Goal: Use online tool/utility: Use online tool/utility

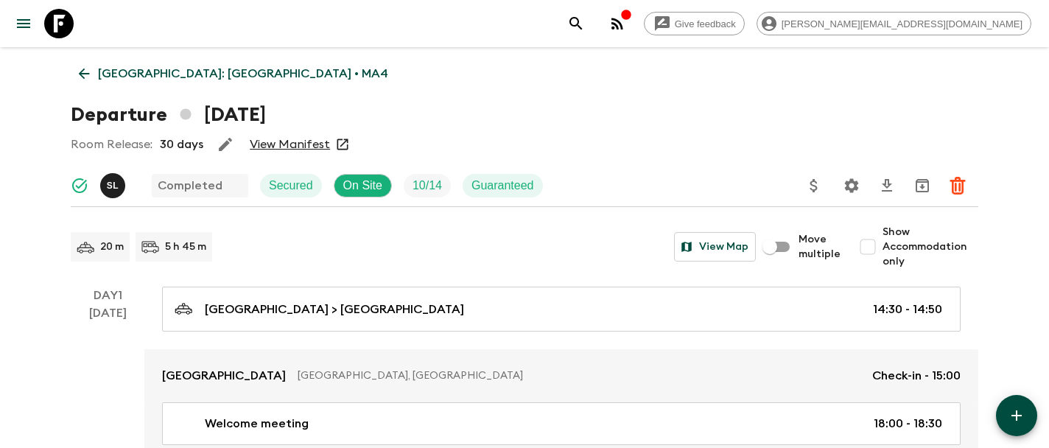
scroll to position [371, 0]
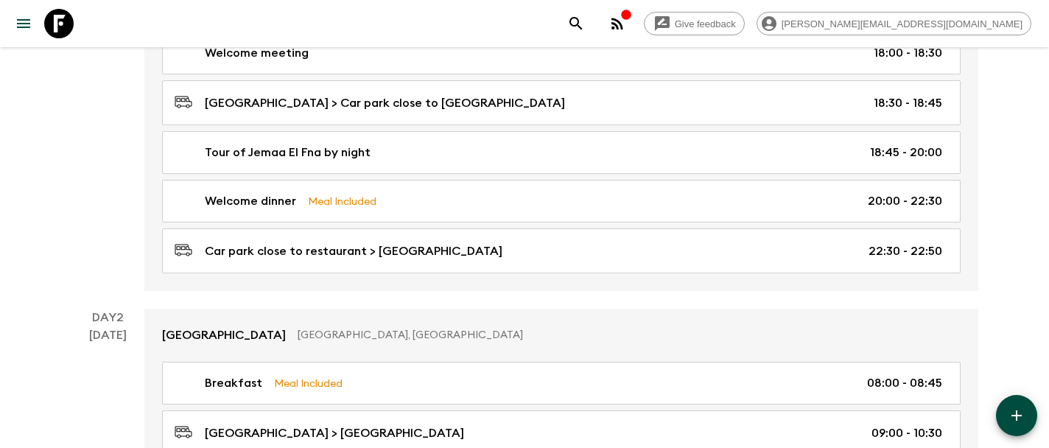
click at [23, 21] on icon "menu" at bounding box center [24, 24] width 18 height 18
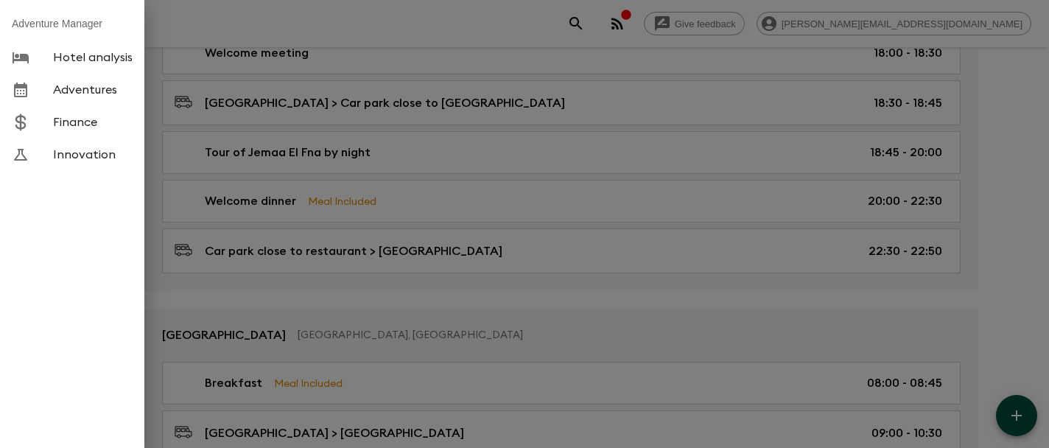
click at [70, 55] on span "Hotel analysis" at bounding box center [93, 57] width 80 height 15
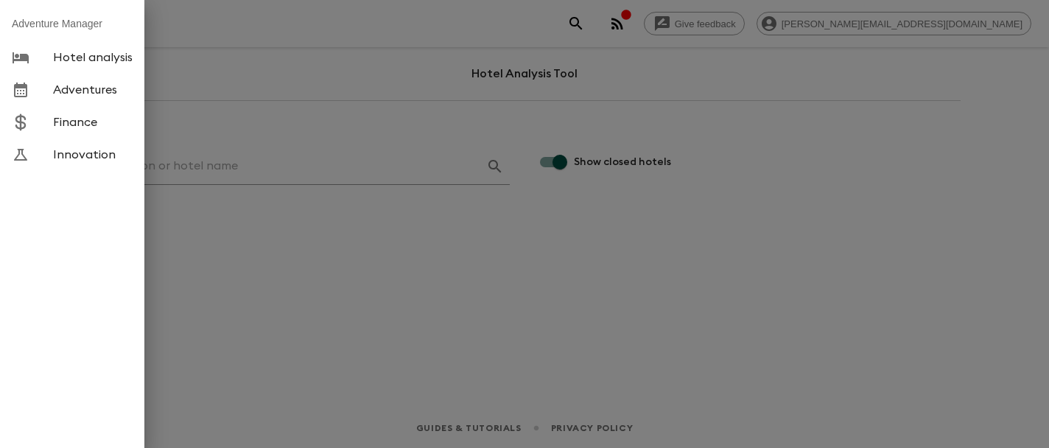
click at [270, 167] on div at bounding box center [524, 224] width 1049 height 448
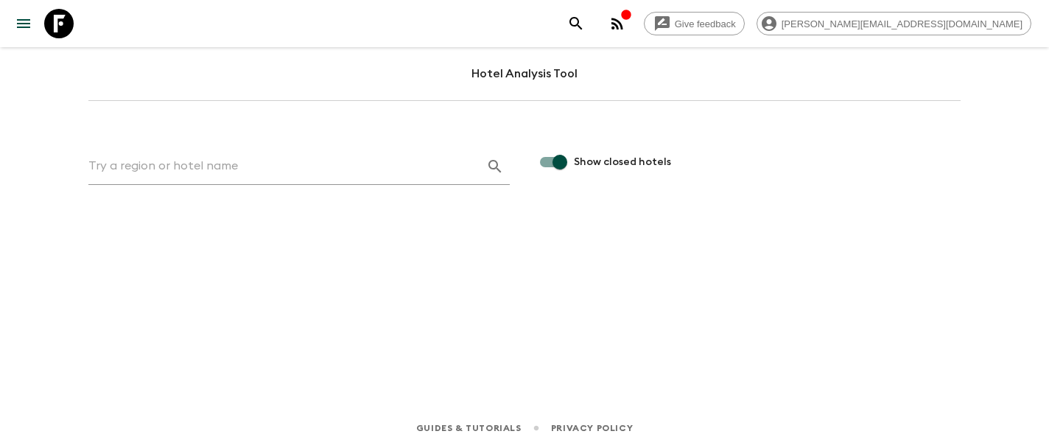
click at [245, 167] on input "text" at bounding box center [281, 167] width 386 height 24
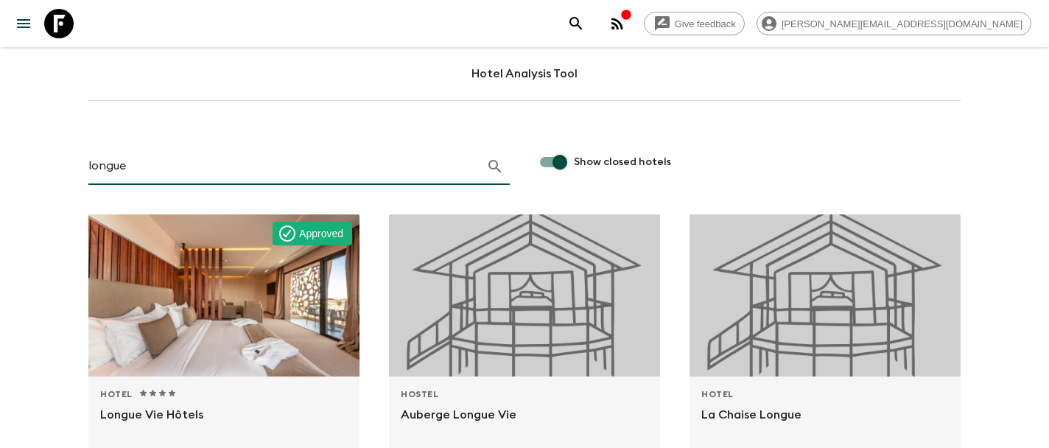
drag, startPoint x: 133, startPoint y: 167, endPoint x: 37, endPoint y: 156, distance: 96.4
click at [37, 156] on div "Give feedback [PERSON_NAME][EMAIL_ADDRESS][DOMAIN_NAME] Hotel Analysis Tool lon…" at bounding box center [524, 441] width 1049 height 882
type input "bab hotel"
